Goal: Navigation & Orientation: Find specific page/section

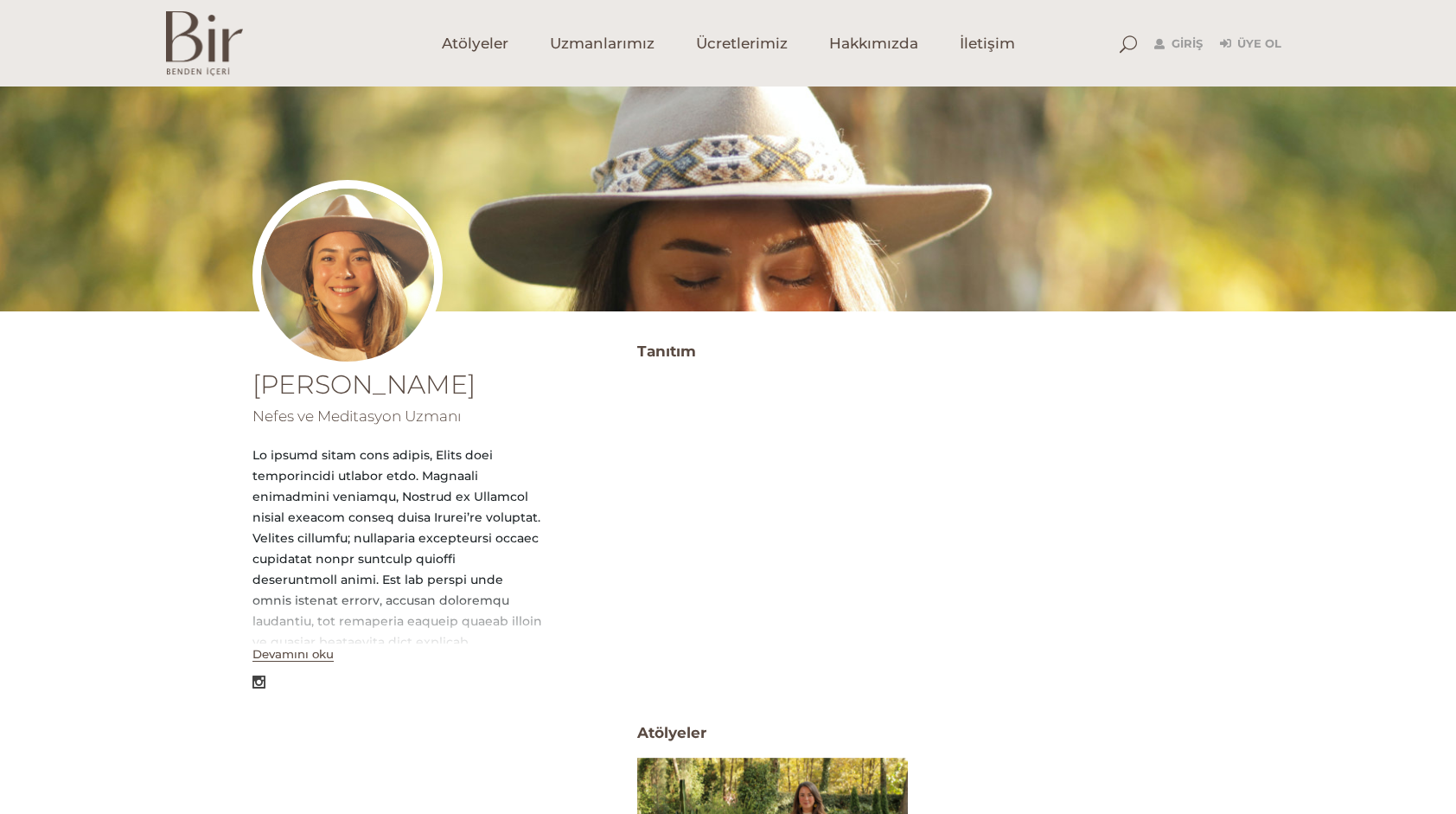
scroll to position [87, 0]
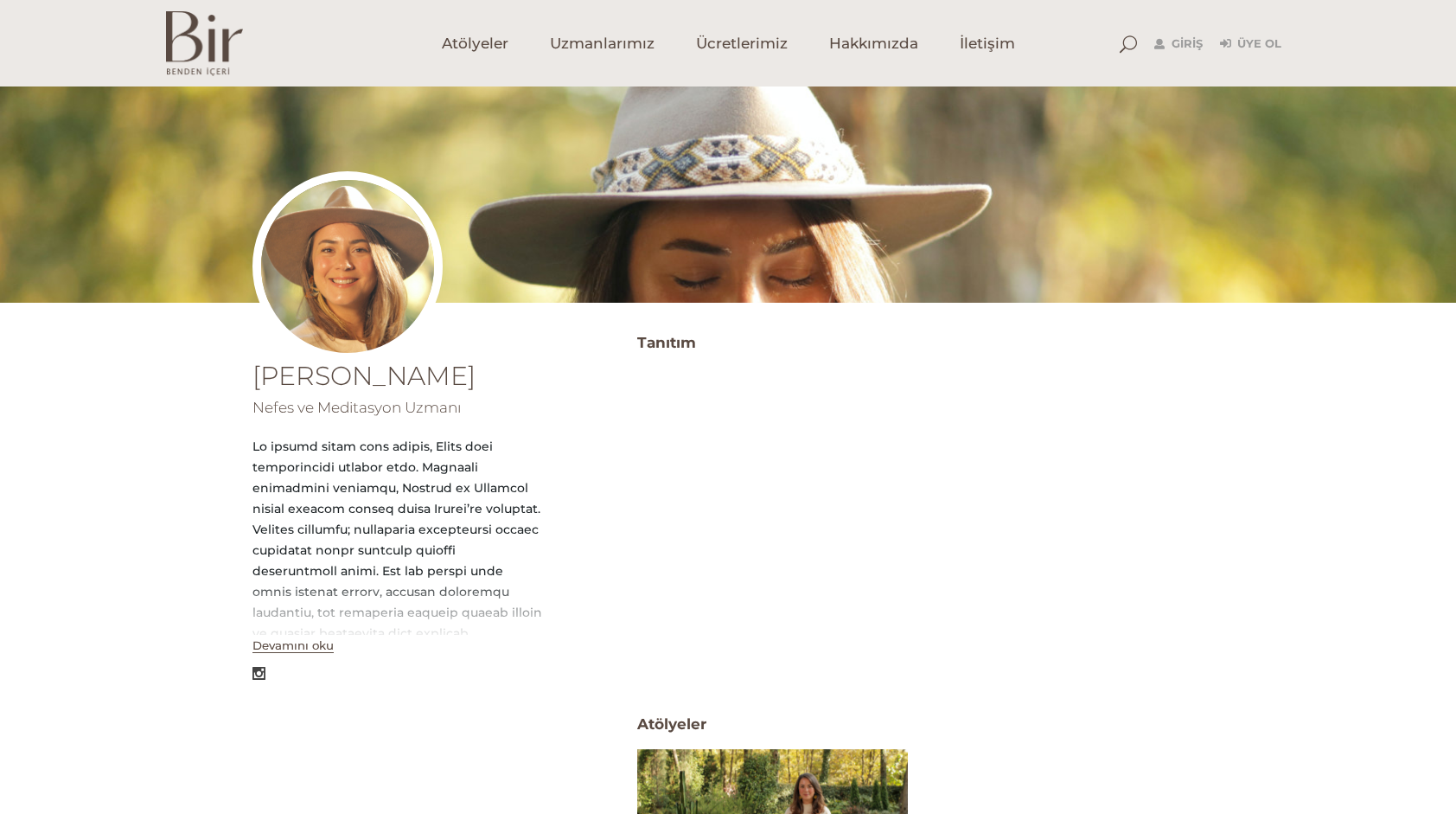
click at [291, 651] on button "Devamını oku" at bounding box center [293, 645] width 81 height 15
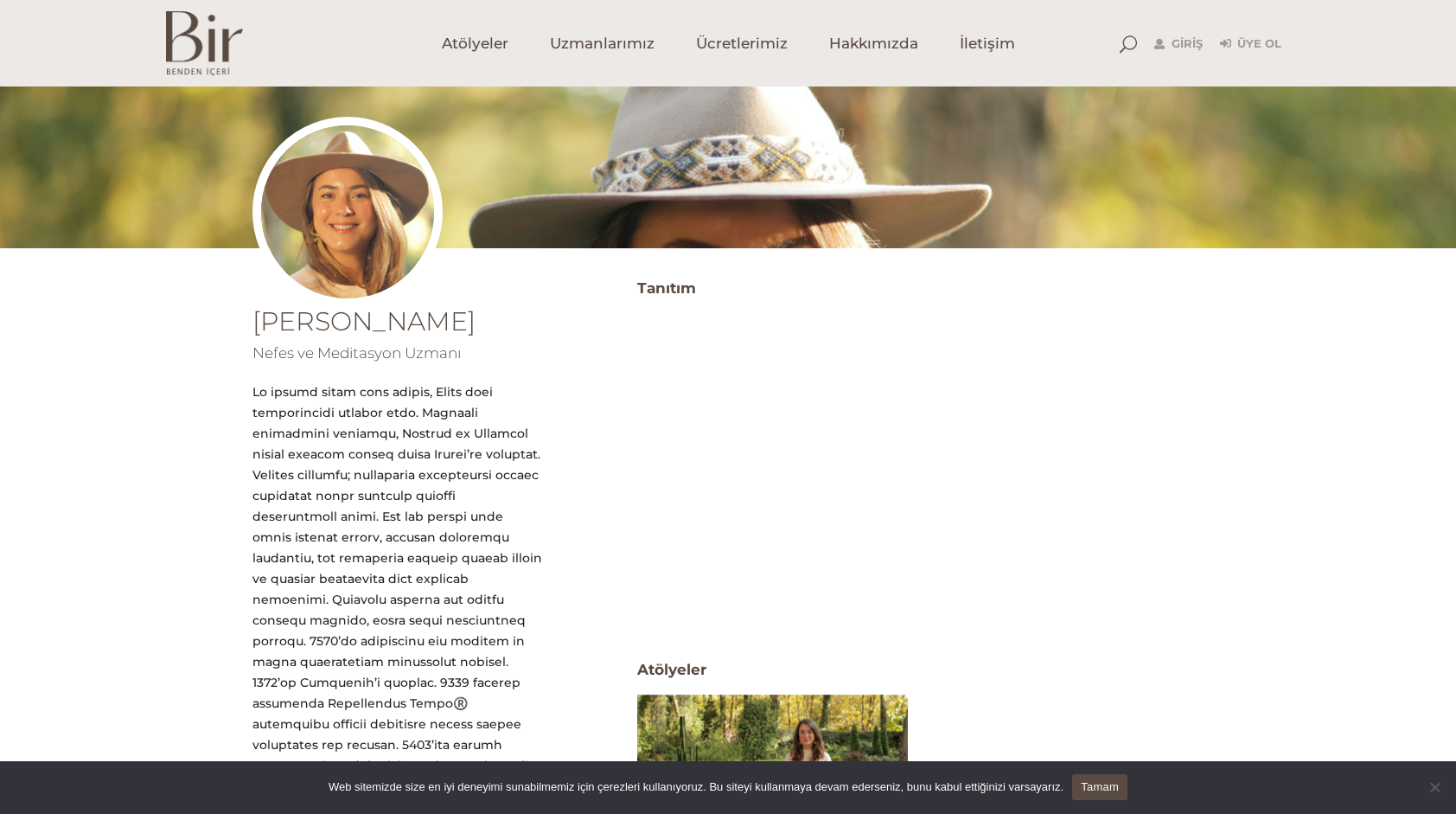
scroll to position [46, 0]
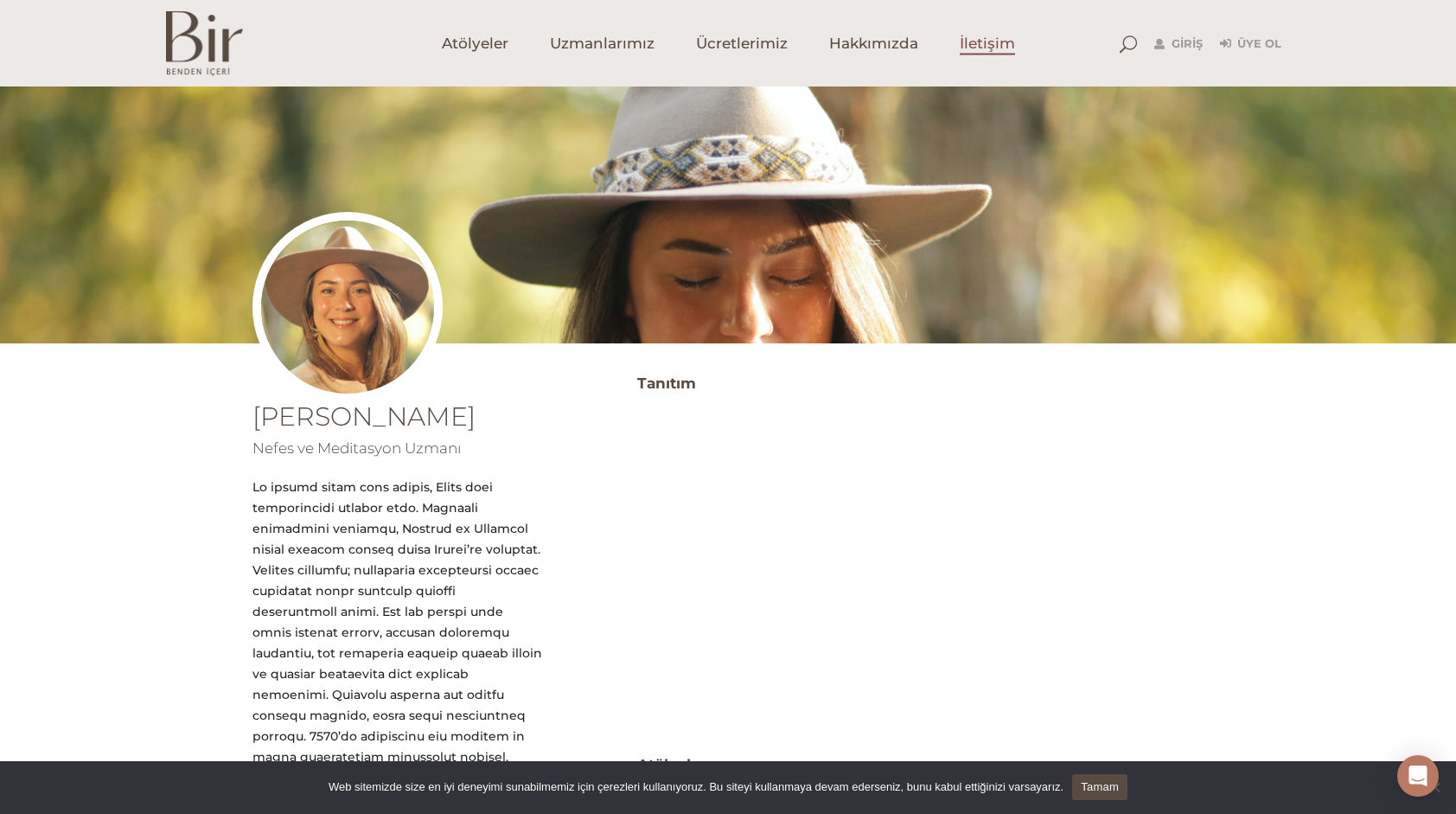
click at [972, 44] on span "İletişim" at bounding box center [987, 43] width 55 height 20
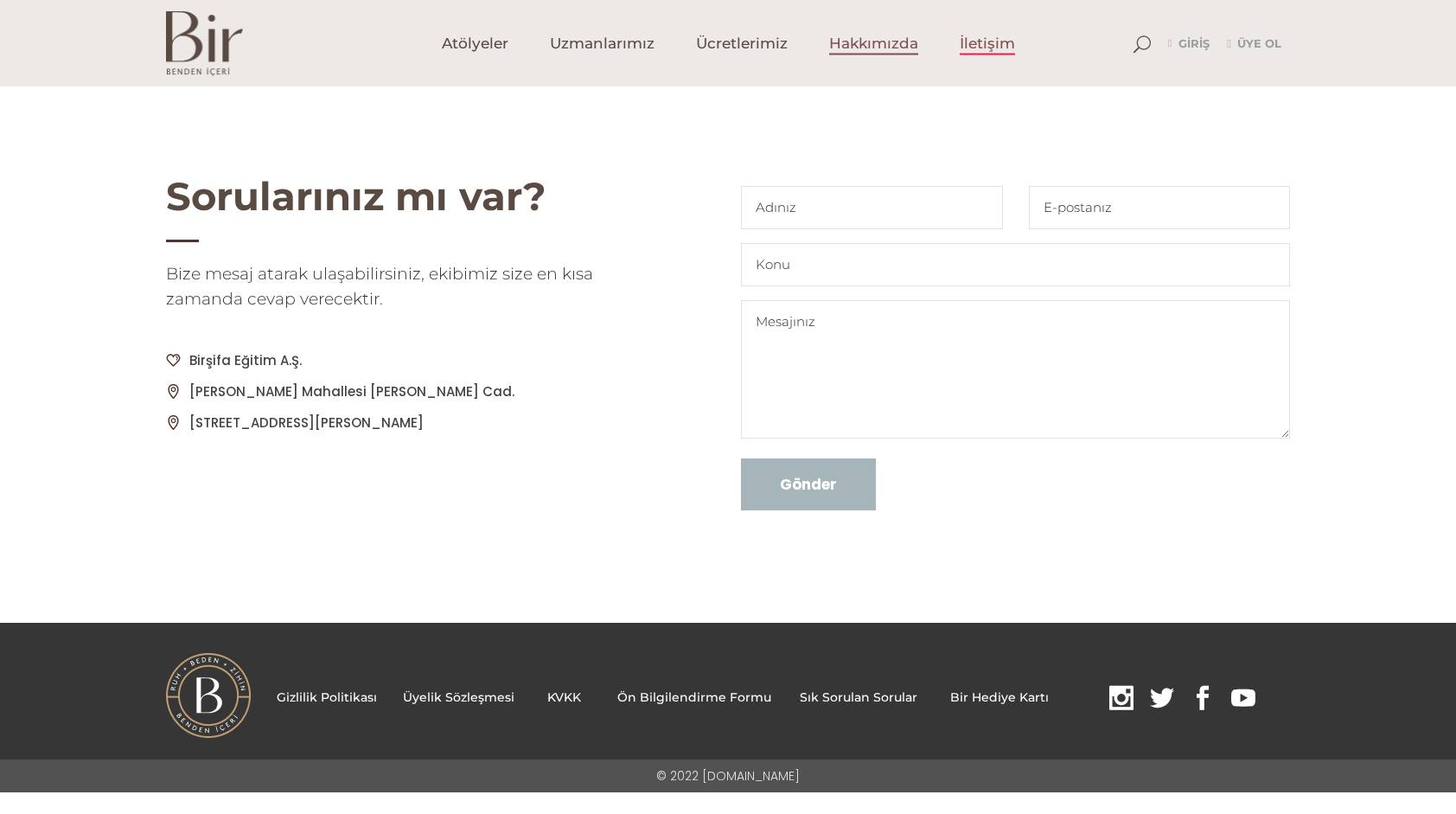
click at [887, 42] on span "Hakkımızda" at bounding box center [873, 43] width 89 height 20
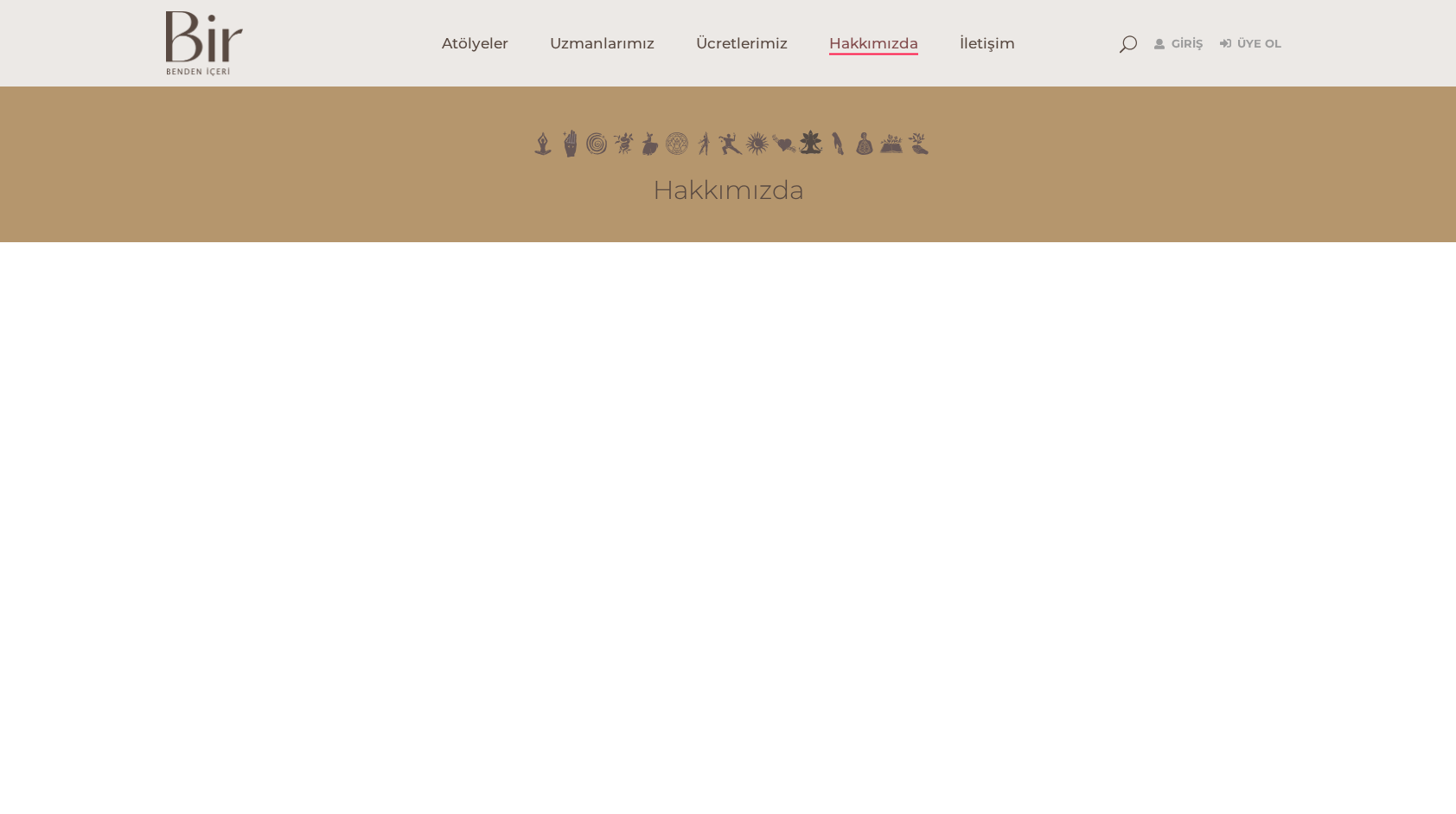
click at [749, 41] on span "Ücretlerimiz" at bounding box center [742, 43] width 92 height 20
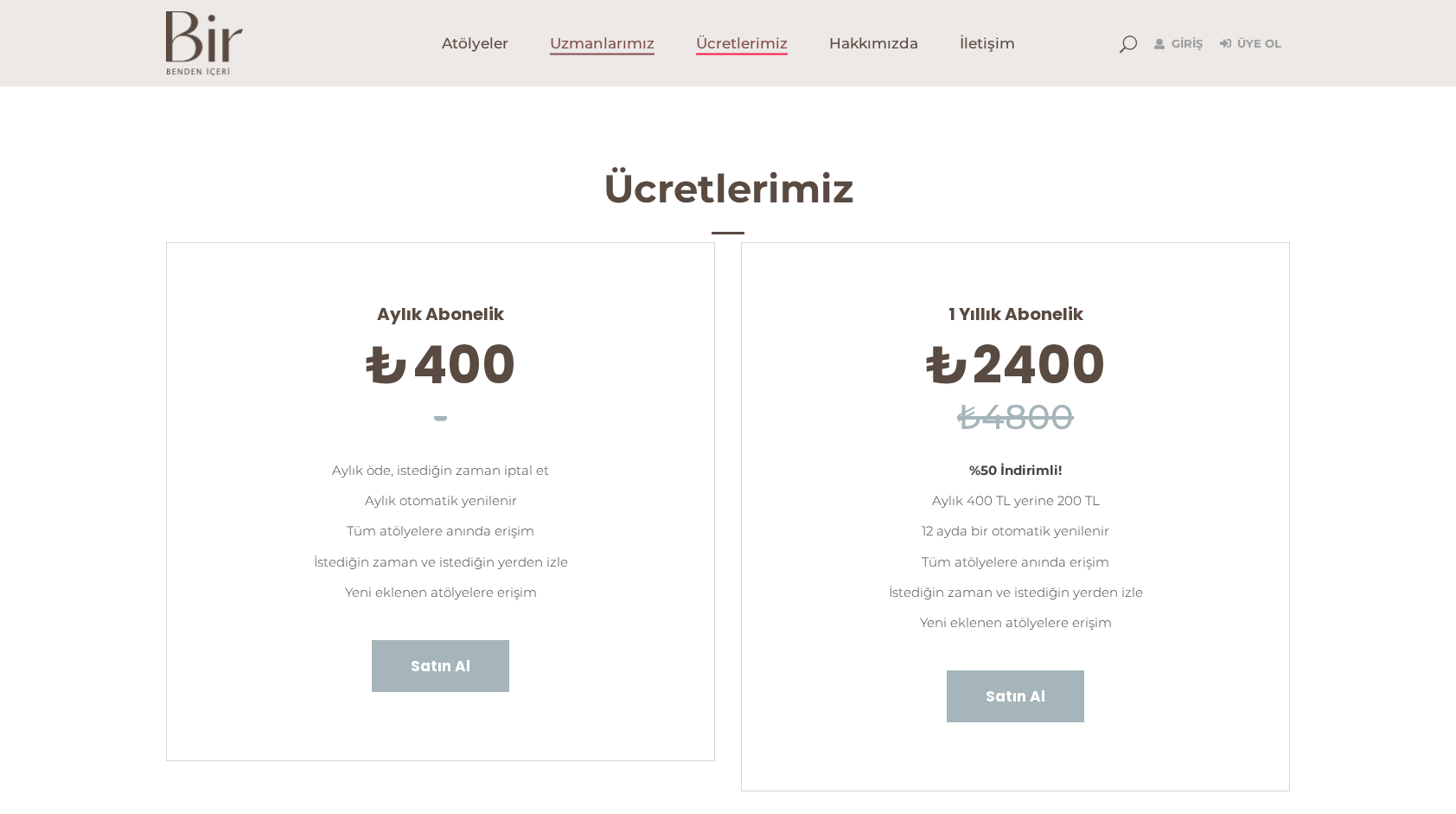
click at [605, 36] on span "Uzmanlarımız" at bounding box center [602, 43] width 105 height 20
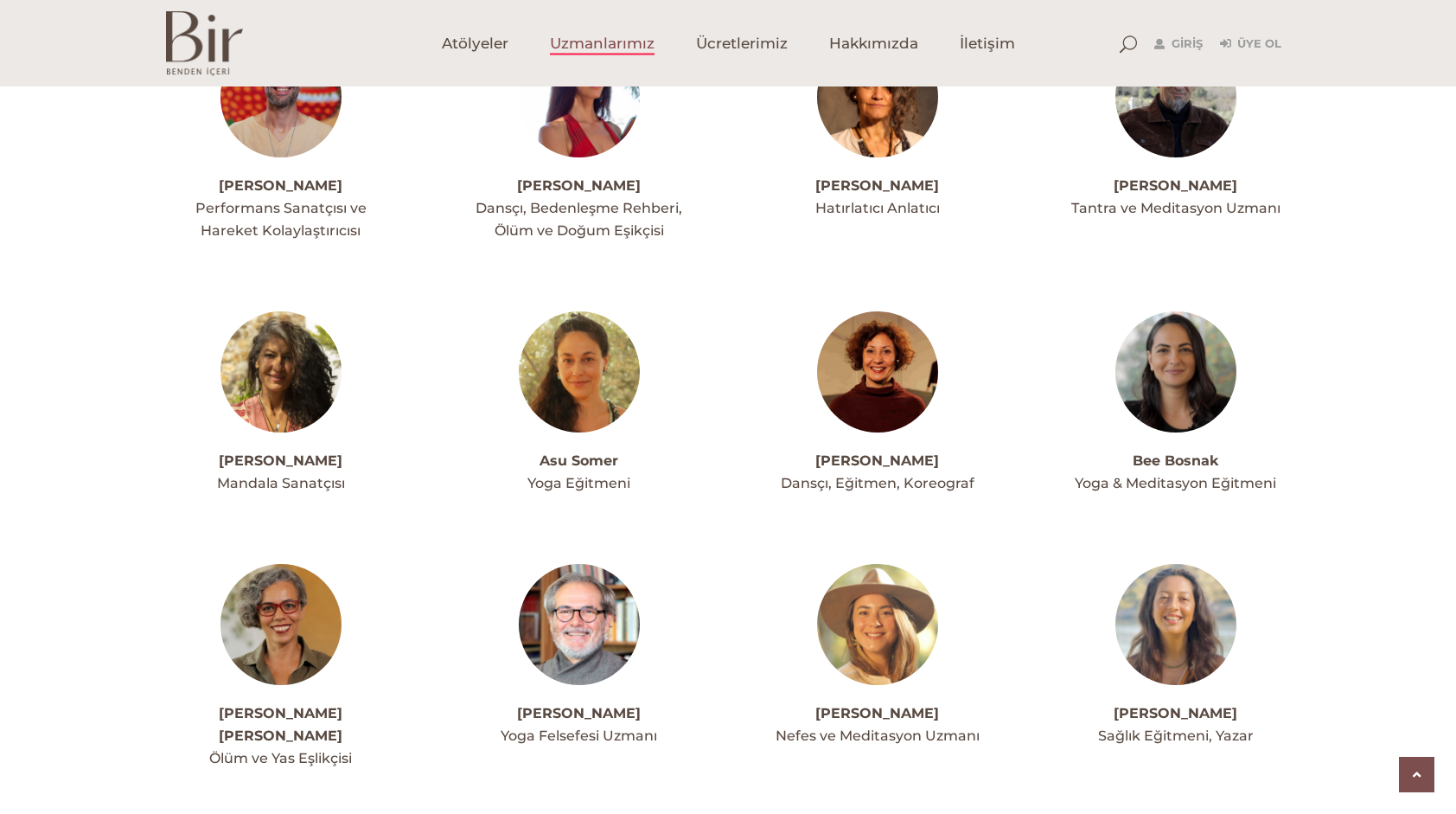
scroll to position [519, 0]
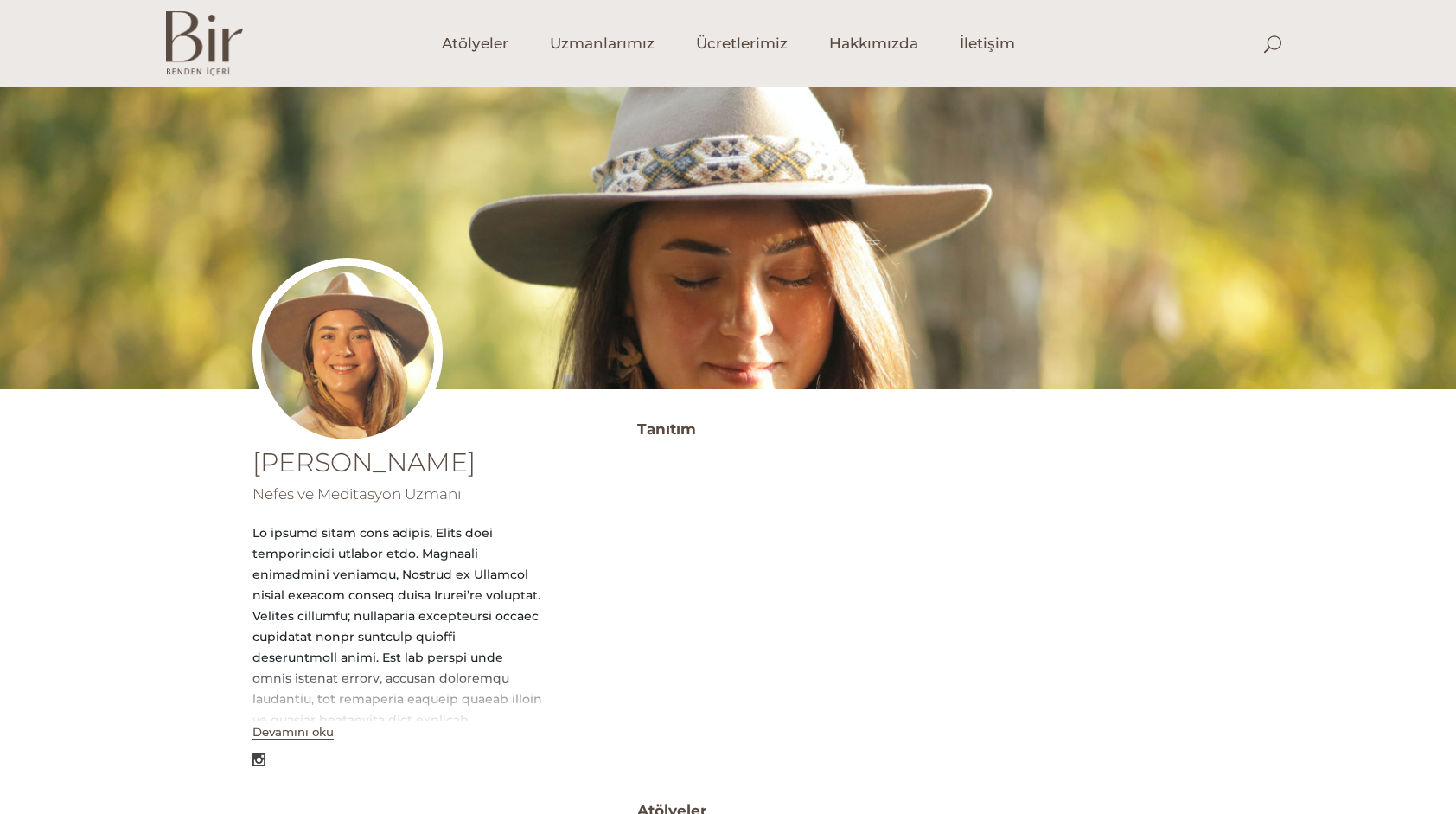
scroll to position [46, 0]
